Goal: Task Accomplishment & Management: Complete application form

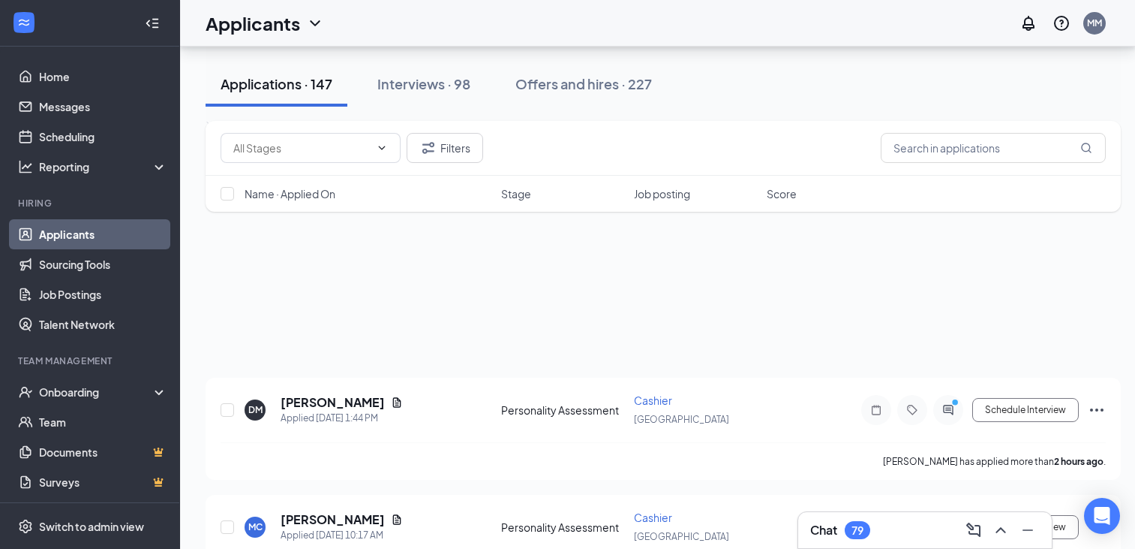
scroll to position [937, 0]
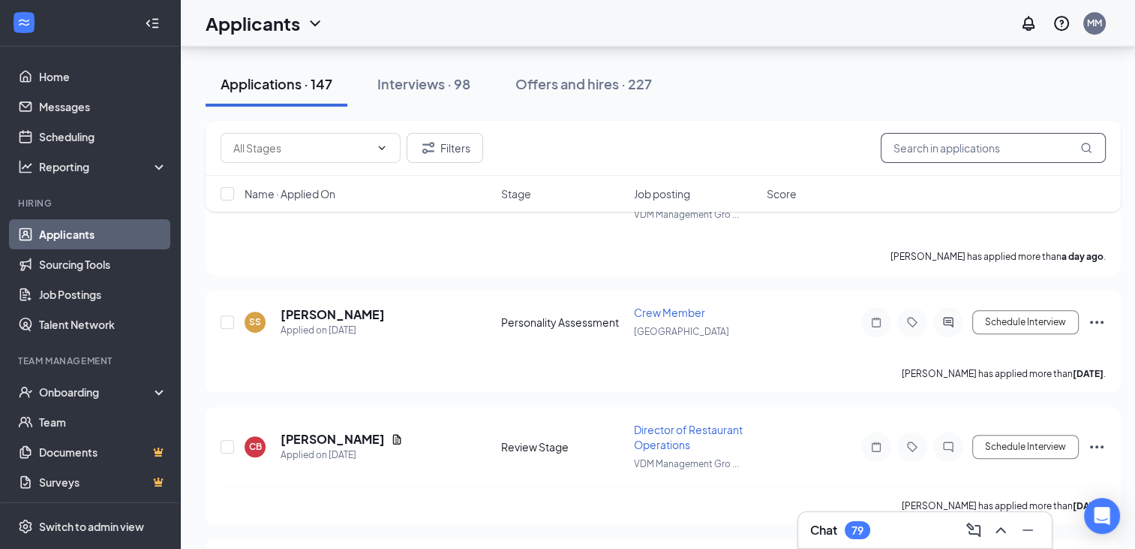
click at [894, 144] on input "text" at bounding box center [993, 148] width 225 height 30
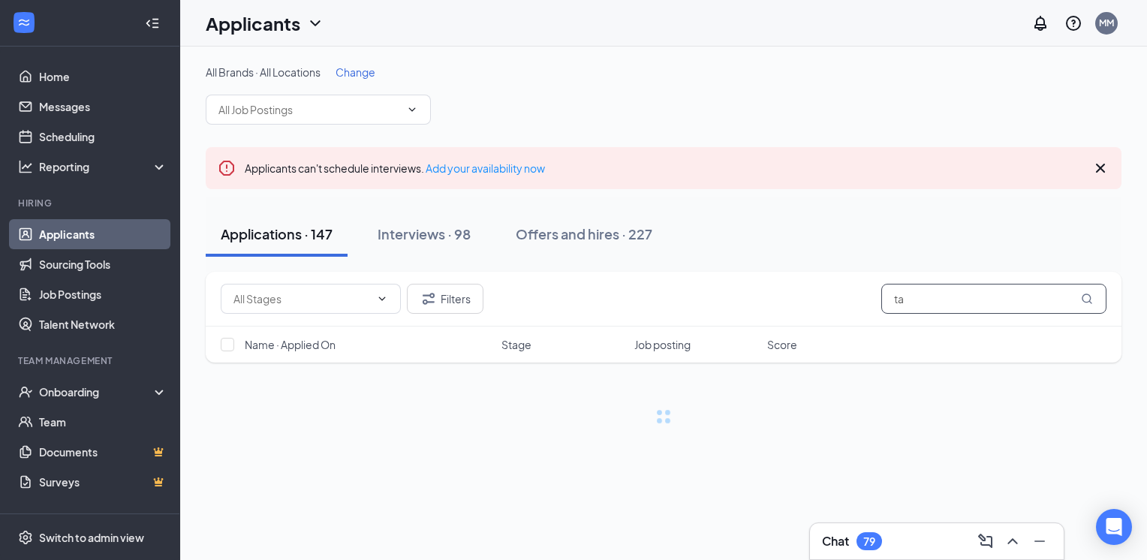
type input "t"
type input "mcmil"
click at [419, 231] on div "Interviews · 98" at bounding box center [423, 233] width 93 height 19
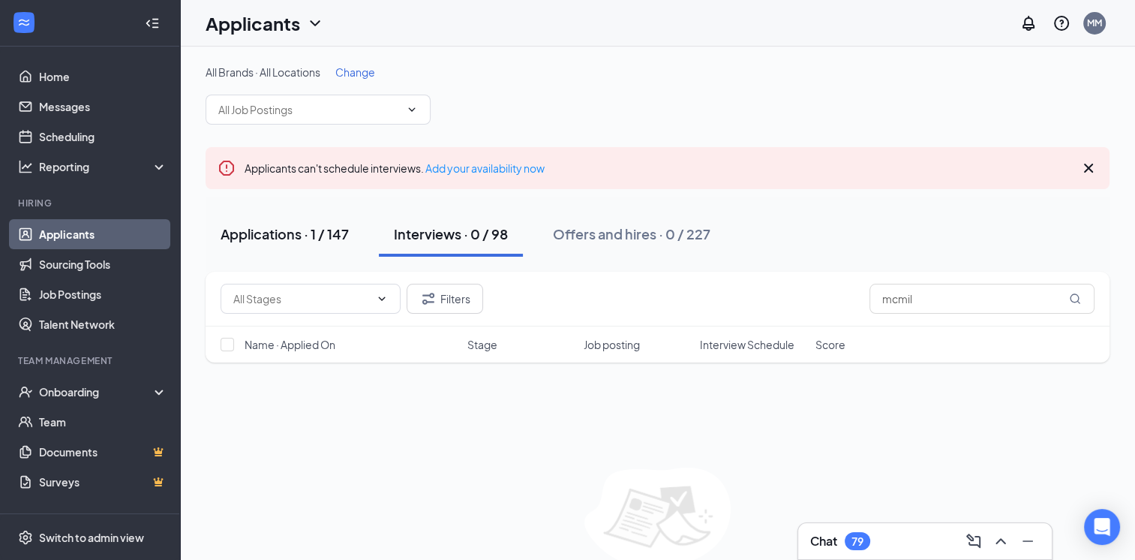
click at [281, 233] on div "Applications · 1 / 147" at bounding box center [285, 233] width 128 height 19
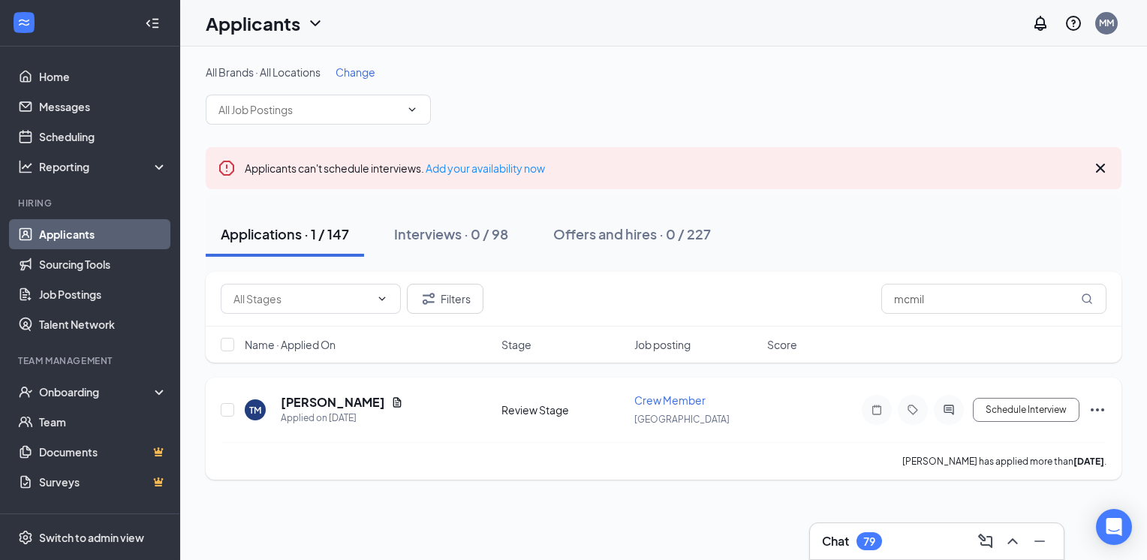
click at [1096, 407] on icon "Ellipses" at bounding box center [1097, 410] width 18 height 18
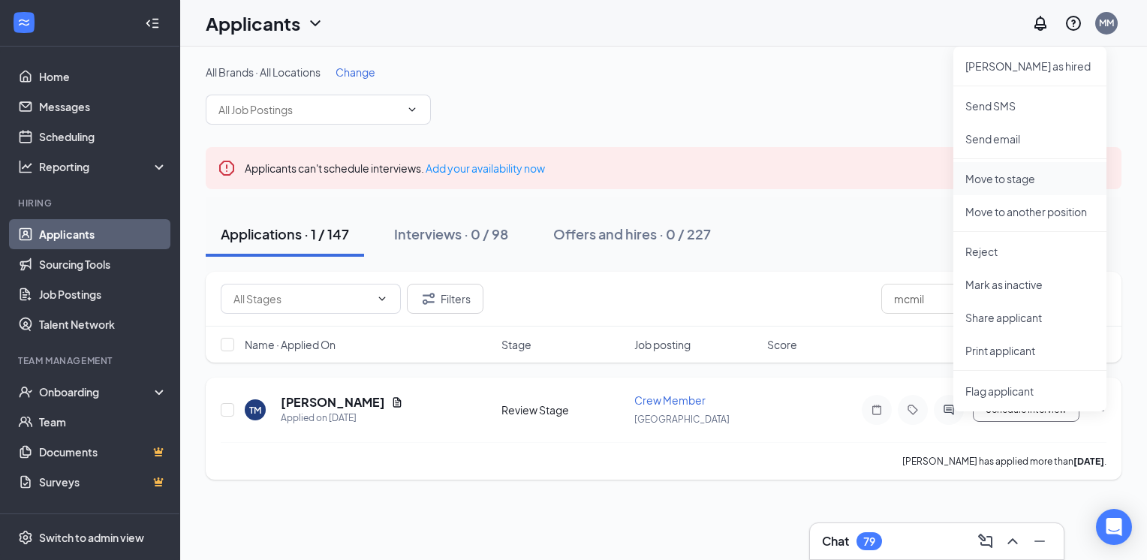
click at [991, 174] on p "Move to stage" at bounding box center [1029, 178] width 129 height 15
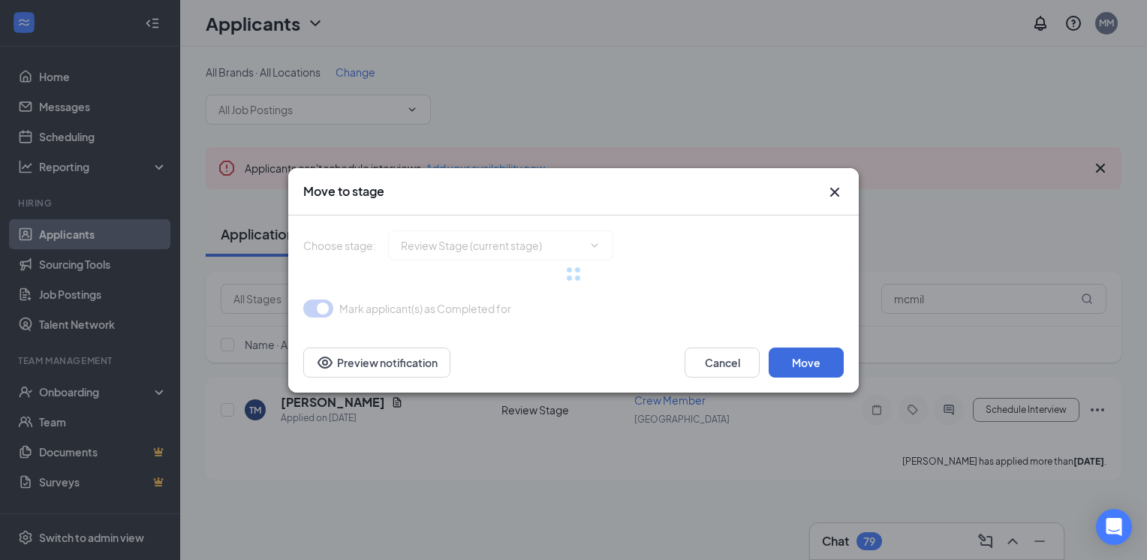
type input "Onsite Interview (next stage)"
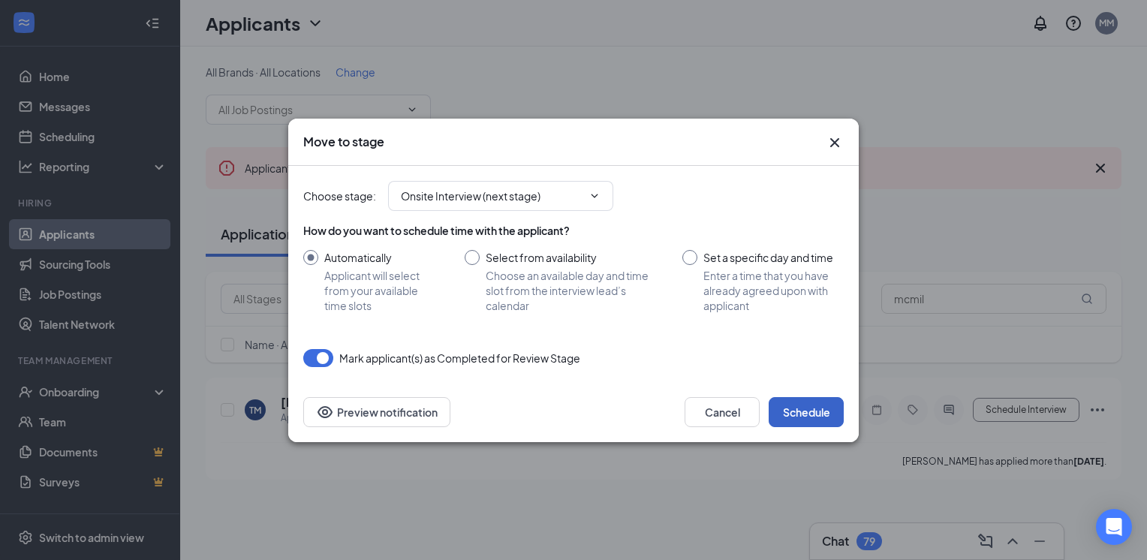
click at [807, 415] on button "Schedule" at bounding box center [805, 412] width 75 height 30
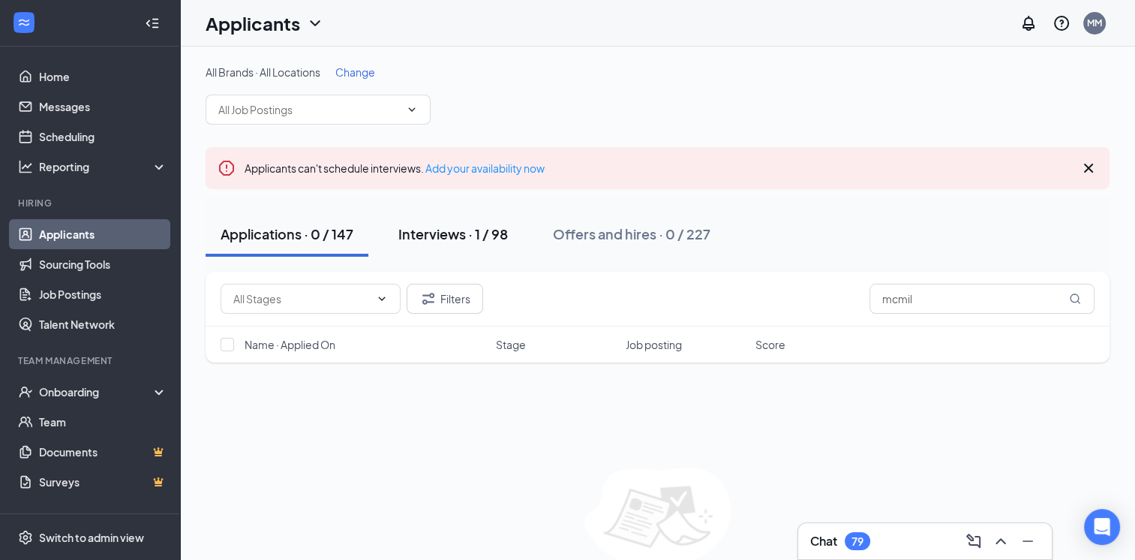
click at [468, 236] on div "Interviews · 1 / 98" at bounding box center [453, 233] width 110 height 19
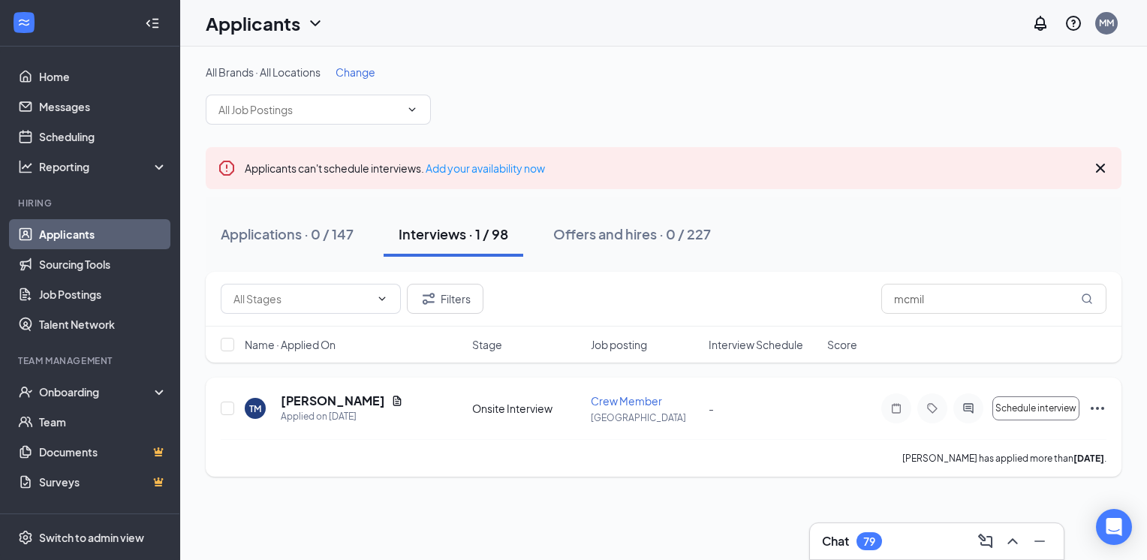
click at [1099, 410] on icon "Ellipses" at bounding box center [1097, 408] width 18 height 18
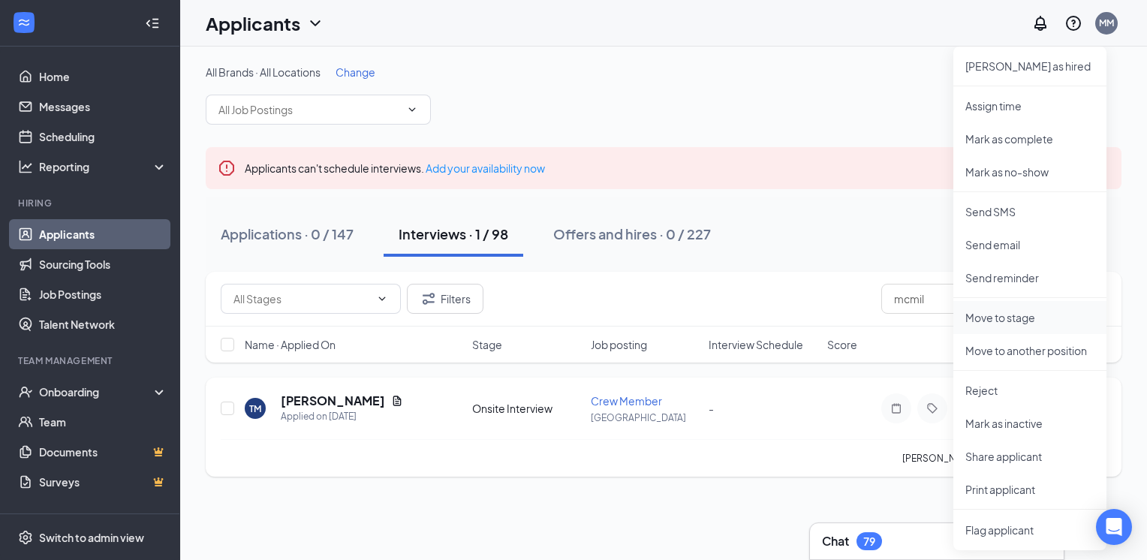
click at [994, 317] on p "Move to stage" at bounding box center [1029, 317] width 129 height 15
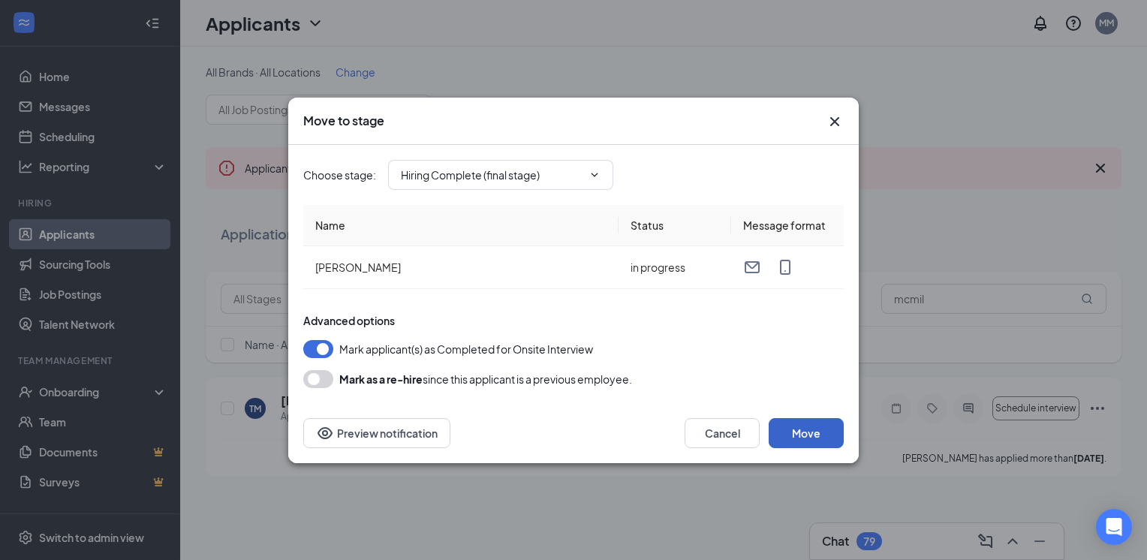
click at [811, 430] on button "Move" at bounding box center [805, 433] width 75 height 30
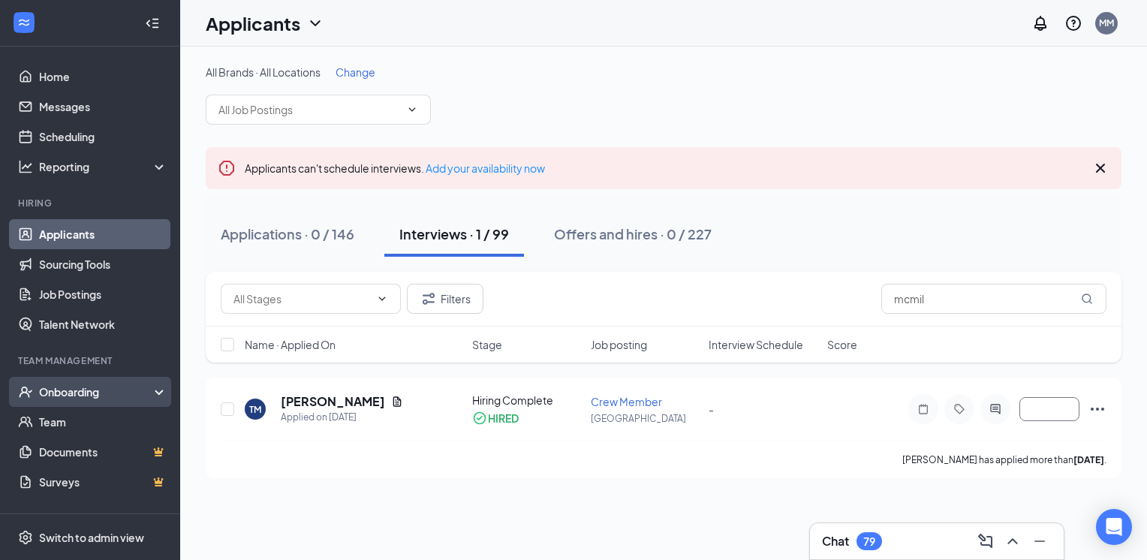
click at [149, 389] on div "Onboarding" at bounding box center [90, 392] width 180 height 30
click at [83, 422] on link "Overview" at bounding box center [103, 422] width 128 height 30
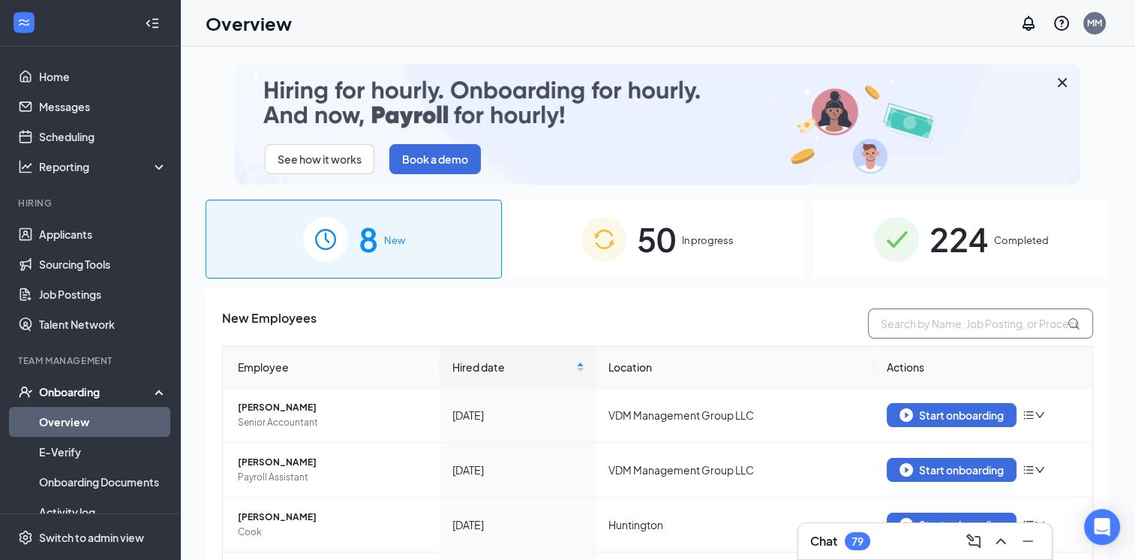
click at [889, 322] on input "text" at bounding box center [980, 323] width 225 height 30
type input "t"
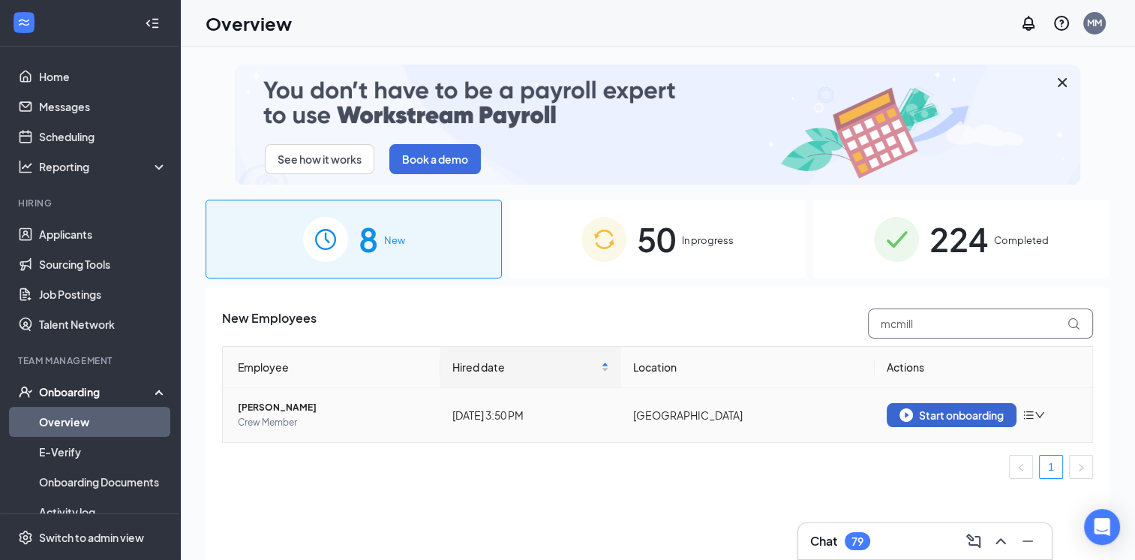
type input "mcmill"
click at [953, 414] on div "Start onboarding" at bounding box center [952, 415] width 104 height 14
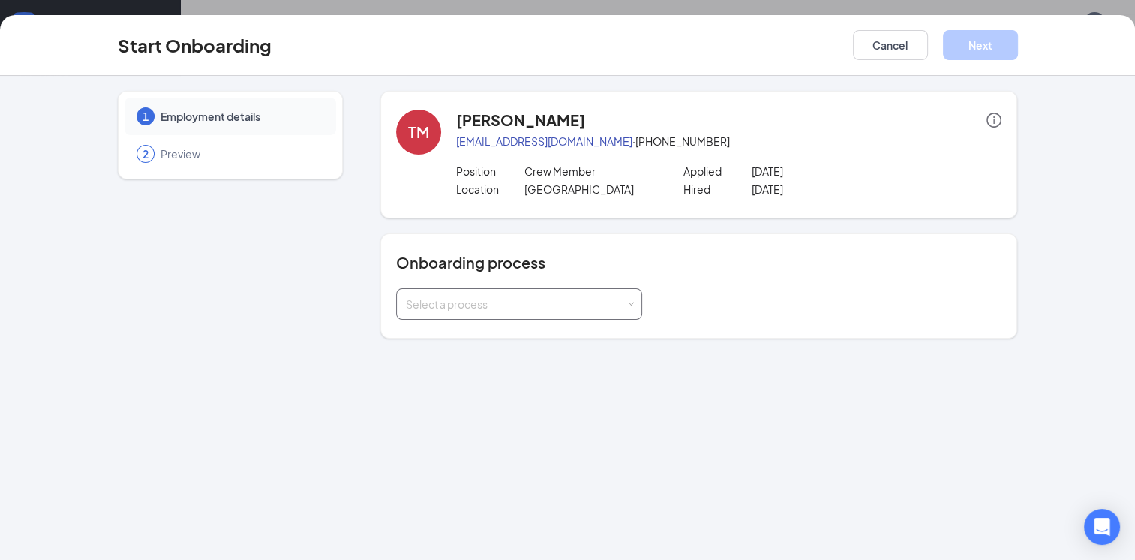
click at [631, 303] on span at bounding box center [630, 304] width 7 height 7
click at [485, 358] on li "Little Caesars" at bounding box center [518, 362] width 246 height 27
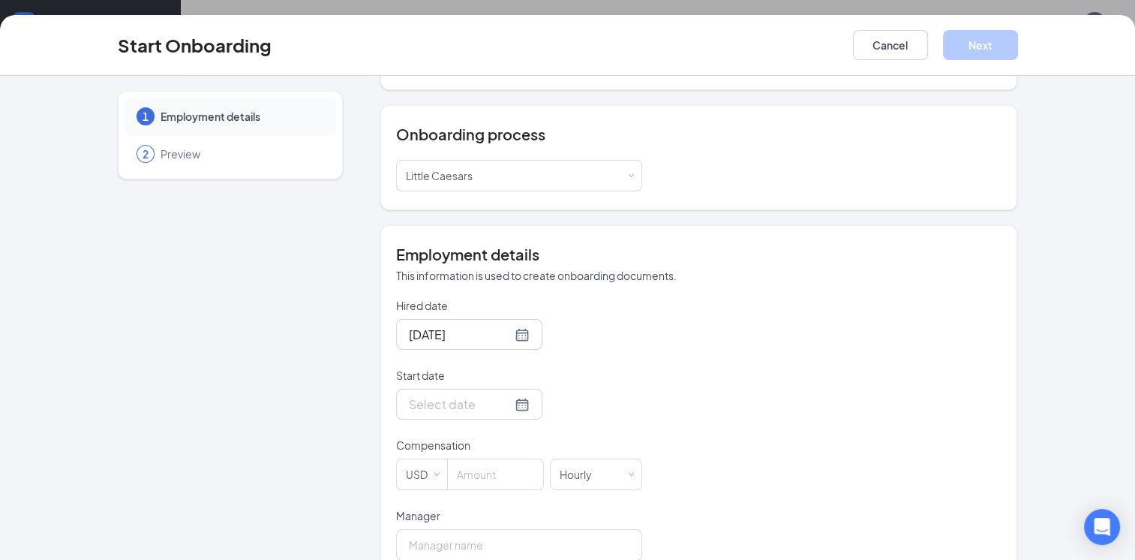
scroll to position [150, 0]
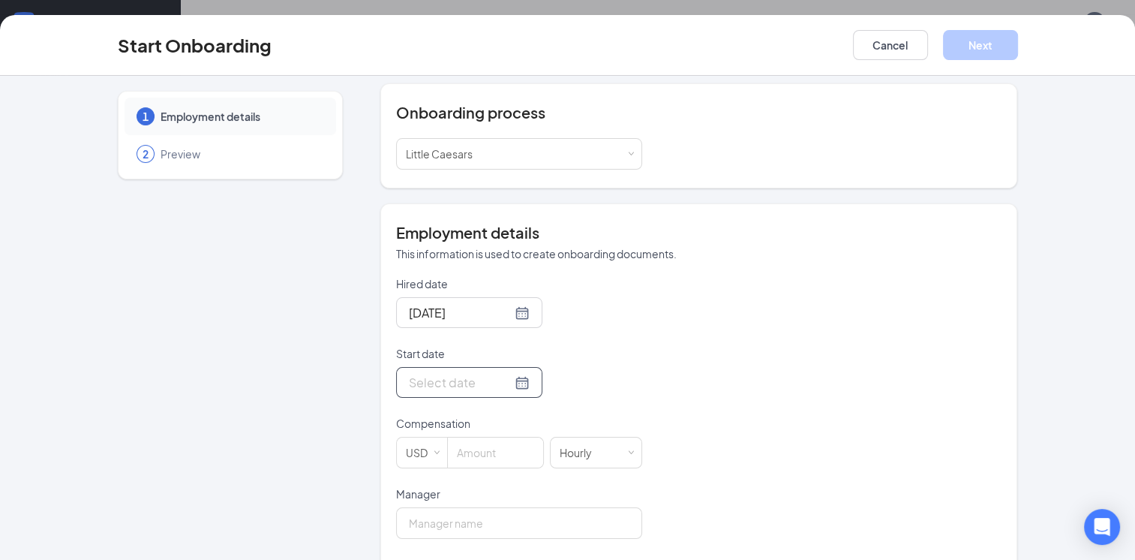
click at [507, 383] on div at bounding box center [469, 382] width 121 height 19
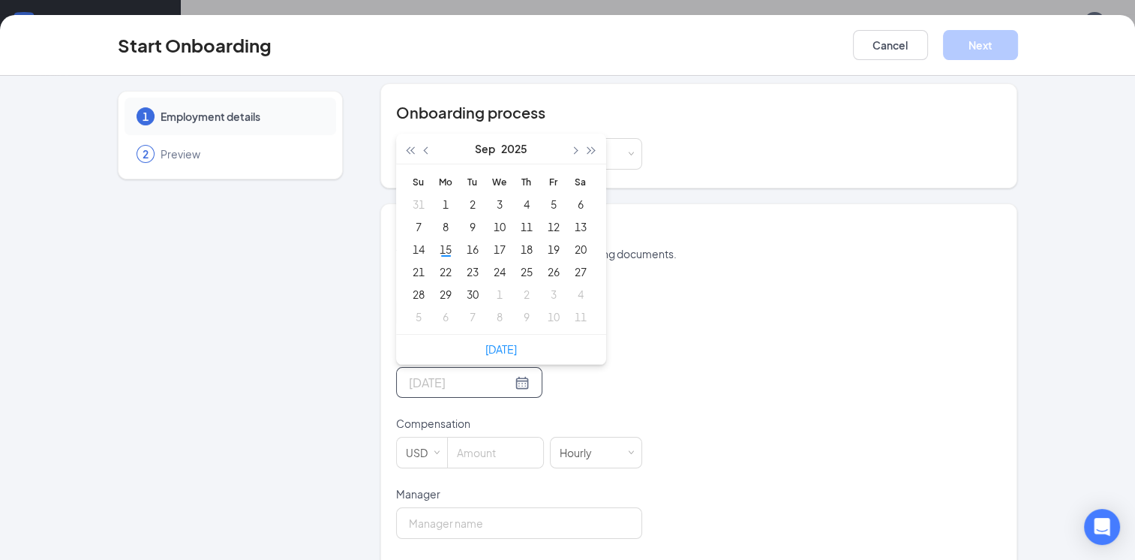
type input "[DATE]"
click at [579, 245] on div "20" at bounding box center [581, 249] width 18 height 18
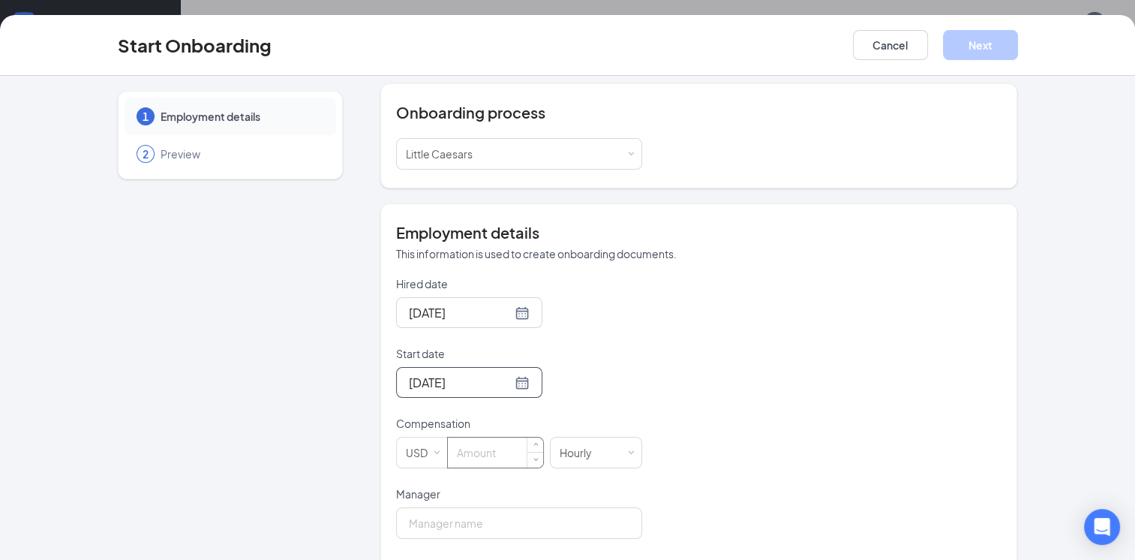
click at [466, 439] on input at bounding box center [495, 452] width 95 height 30
type input "11"
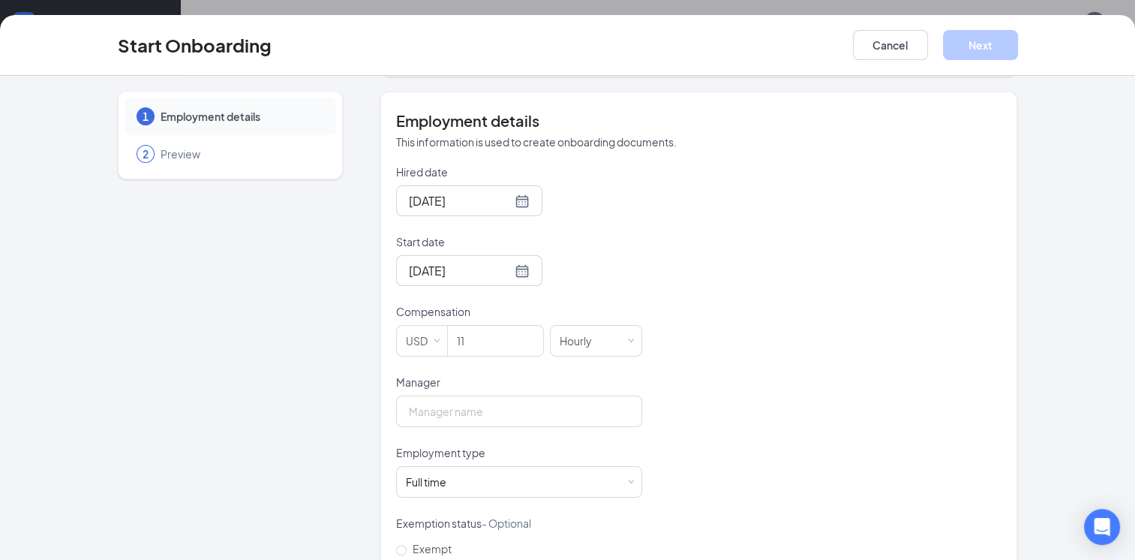
scroll to position [389, 0]
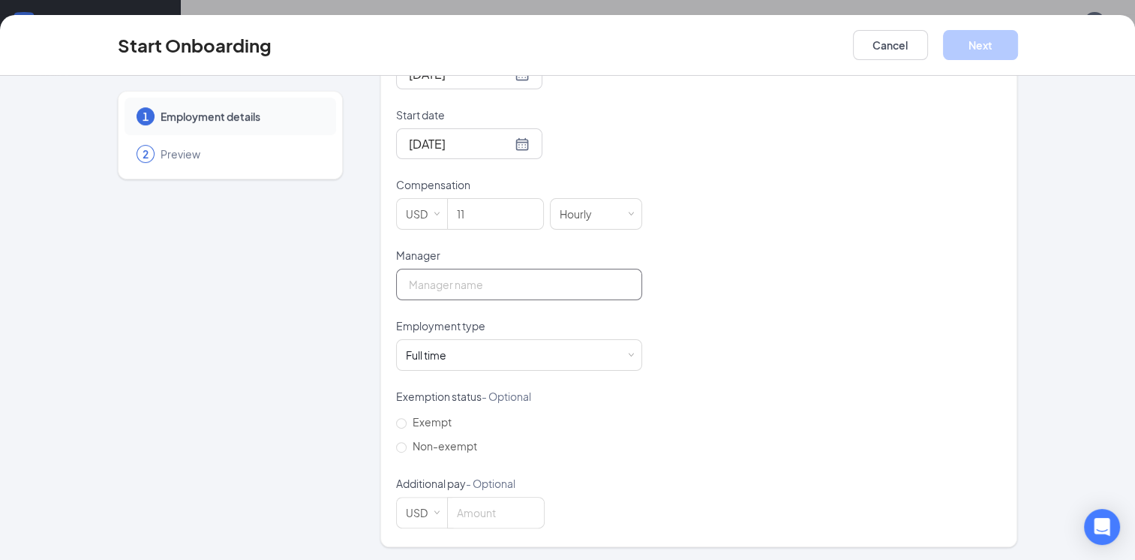
click at [422, 272] on input "Manager" at bounding box center [519, 285] width 246 height 32
type input "[PERSON_NAME]"
click at [979, 43] on button "Next" at bounding box center [980, 45] width 75 height 30
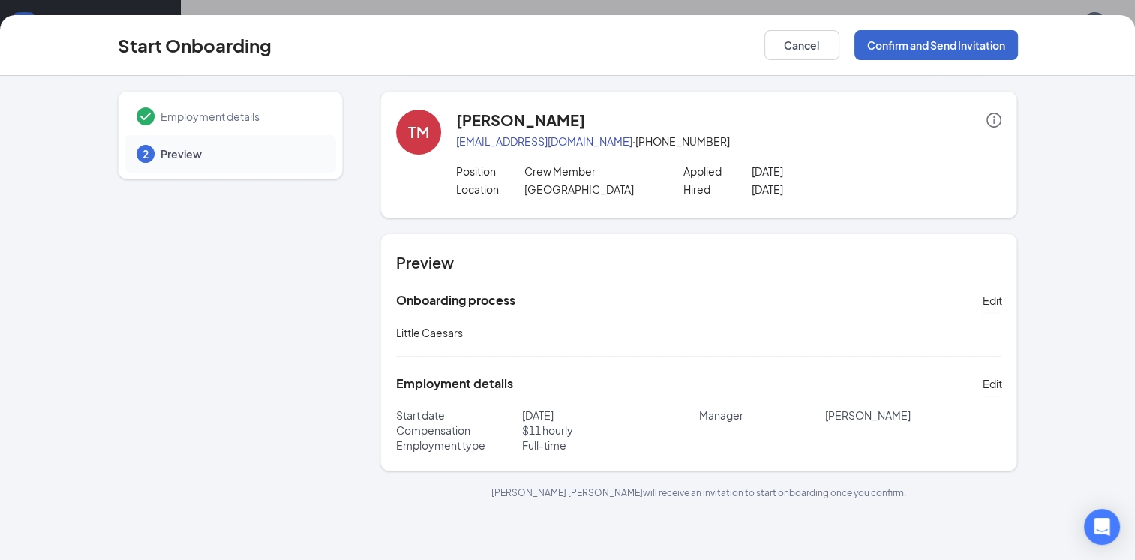
scroll to position [0, 0]
click at [979, 43] on button "Confirm and Send Invitation" at bounding box center [937, 45] width 164 height 30
